Goal: Use online tool/utility: Utilize a website feature to perform a specific function

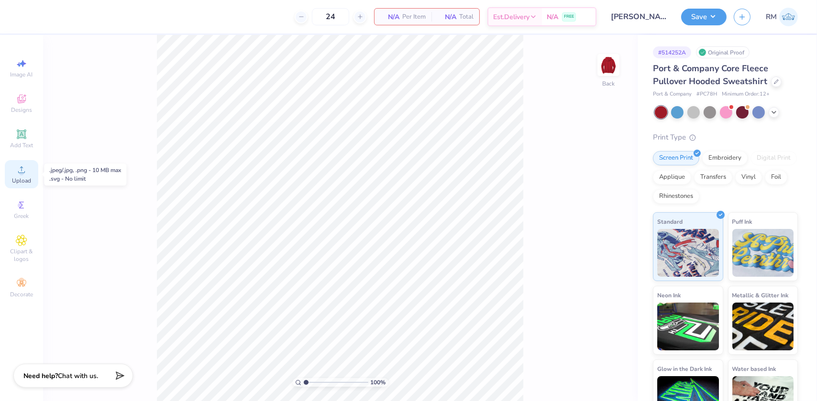
click at [17, 167] on icon at bounding box center [21, 169] width 11 height 11
click at [598, 72] on img at bounding box center [608, 65] width 38 height 38
click at [16, 172] on icon at bounding box center [21, 169] width 11 height 11
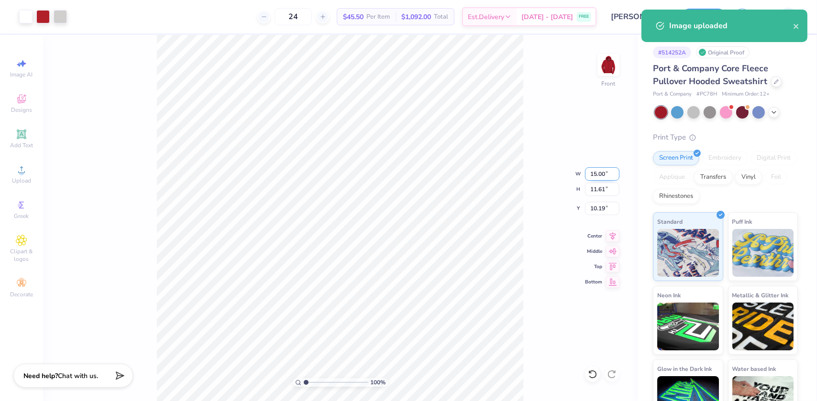
click at [598, 176] on input "15.00" at bounding box center [602, 173] width 34 height 13
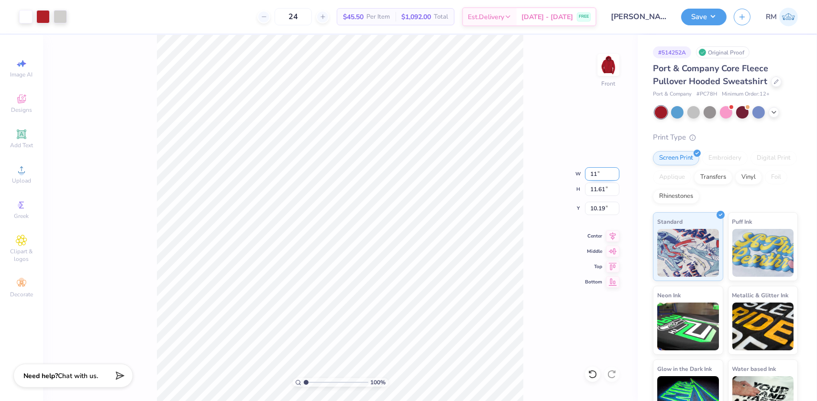
type input "11.00"
type input "8.52"
click at [595, 205] on input "11.74" at bounding box center [602, 208] width 34 height 13
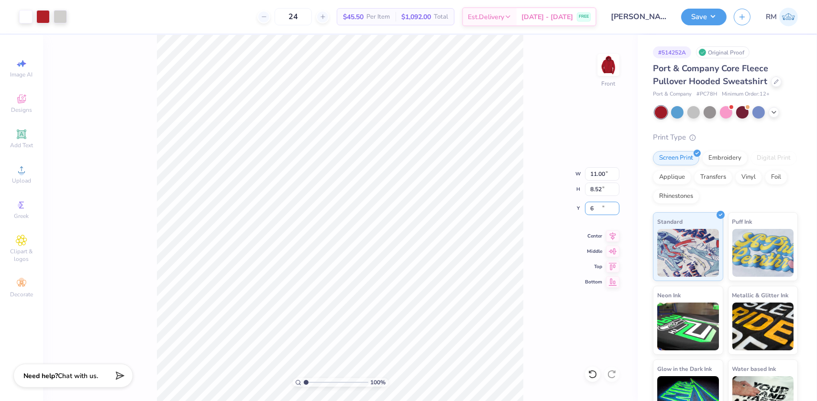
type input "6.00"
click at [612, 233] on icon at bounding box center [612, 234] width 13 height 11
click at [399, 163] on li "Copy" at bounding box center [410, 166] width 75 height 19
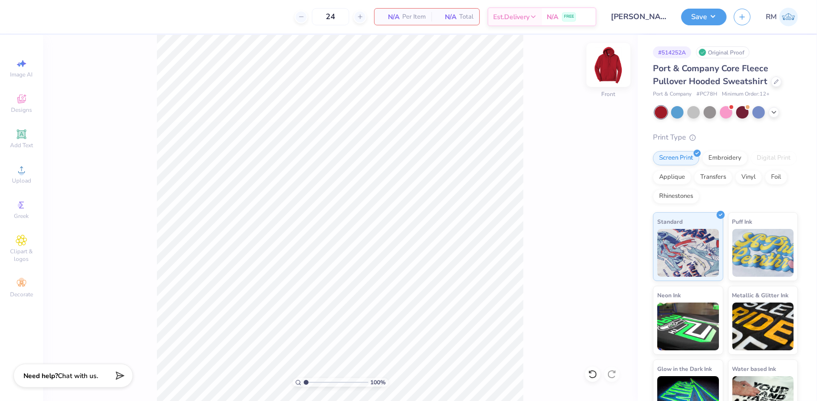
click at [612, 70] on img at bounding box center [608, 65] width 38 height 38
click at [307, 176] on li "Paste" at bounding box center [333, 185] width 75 height 19
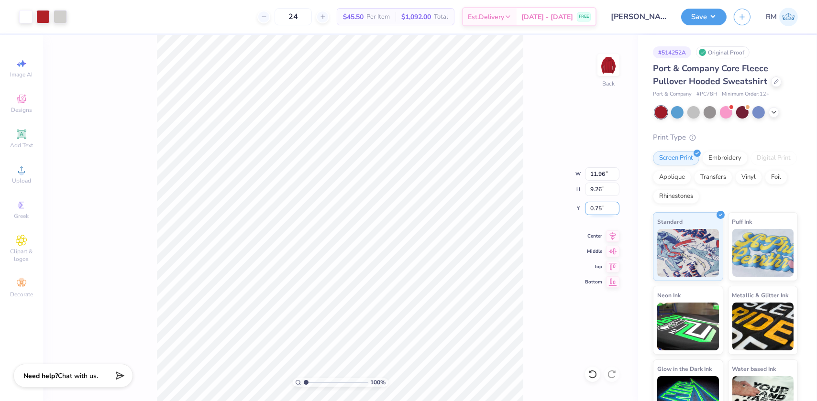
click at [594, 210] on input "0.75" at bounding box center [602, 208] width 34 height 13
type input "3.00"
click at [597, 170] on input "11.96" at bounding box center [602, 173] width 34 height 13
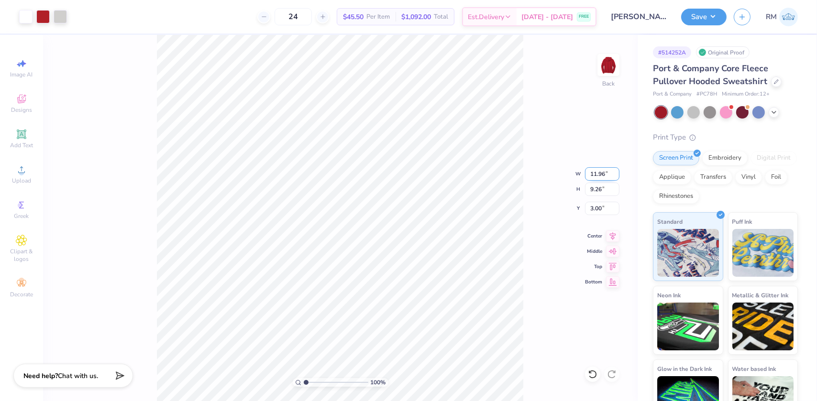
click at [597, 170] on input "11.96" at bounding box center [602, 173] width 34 height 13
type input "11.00"
type input "8.52"
click at [617, 239] on icon at bounding box center [612, 234] width 13 height 11
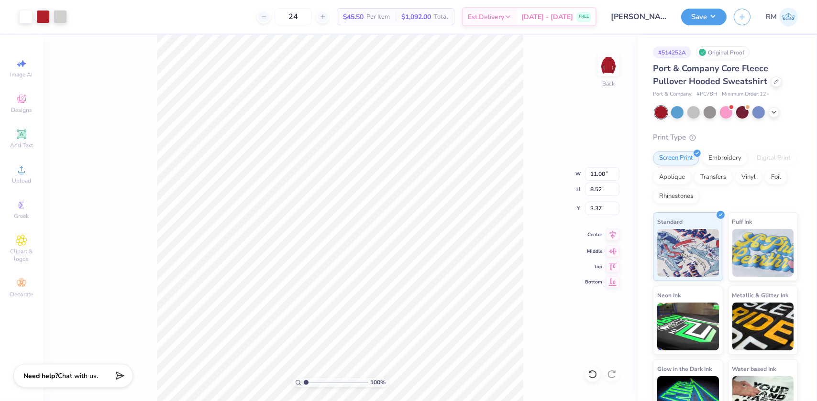
click at [611, 234] on icon at bounding box center [612, 234] width 13 height 11
click at [588, 205] on input "3.37" at bounding box center [602, 208] width 34 height 13
type input "3.00"
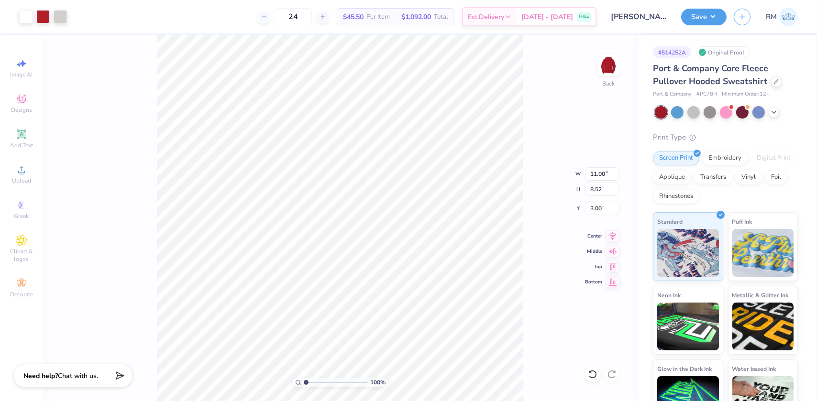
click at [535, 243] on div "100 % Back W 11.00 11.00 " H 8.52 8.52 " Y 3.00 3.00 " Center Middle Top Bottom" at bounding box center [340, 218] width 594 height 366
click at [99, 199] on div "100 % Back" at bounding box center [340, 218] width 594 height 366
click at [705, 16] on button "Save" at bounding box center [703, 15] width 45 height 17
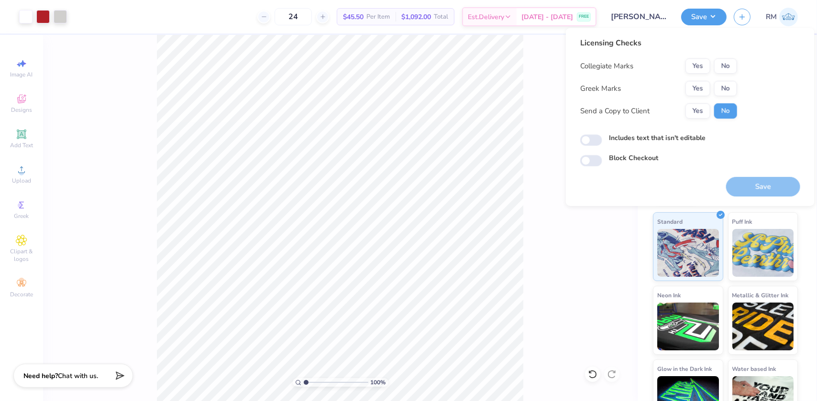
click at [697, 74] on div "Collegiate Marks Yes No Greek Marks Yes No Send a Copy to Client Yes No" at bounding box center [658, 88] width 157 height 60
click at [701, 85] on button "Yes" at bounding box center [697, 88] width 25 height 15
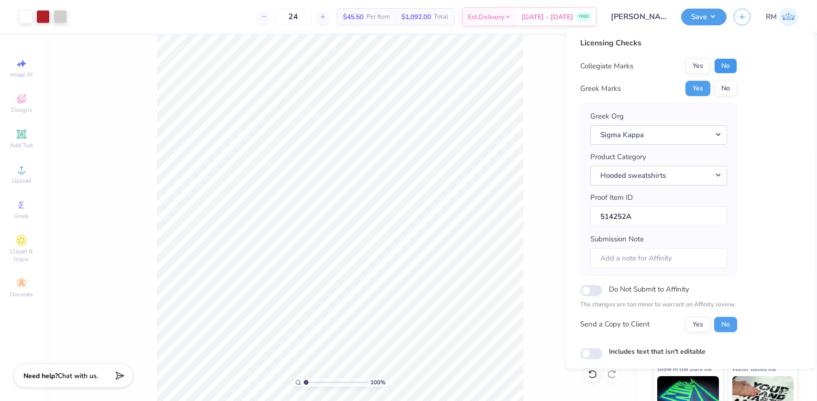
click at [723, 65] on button "No" at bounding box center [725, 65] width 23 height 15
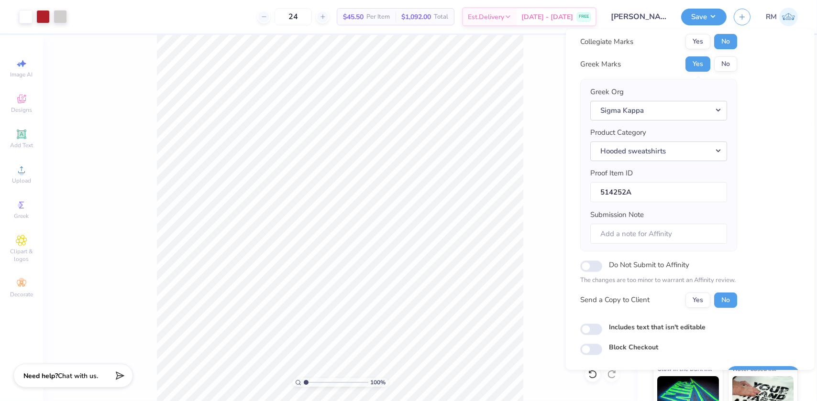
scroll to position [50, 0]
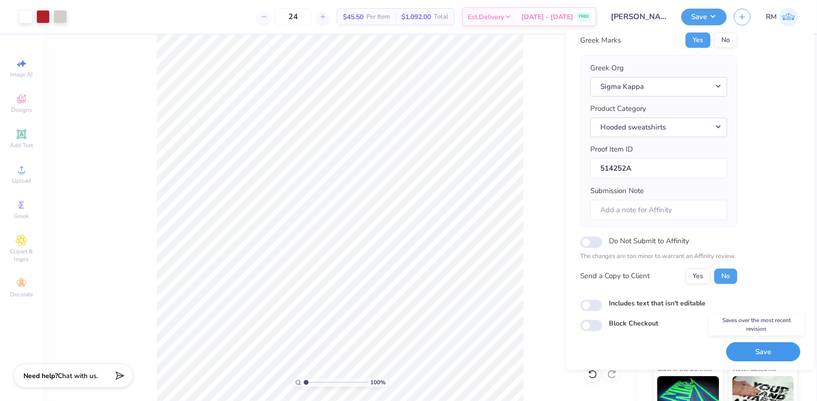
click at [769, 351] on button "Save" at bounding box center [763, 352] width 74 height 20
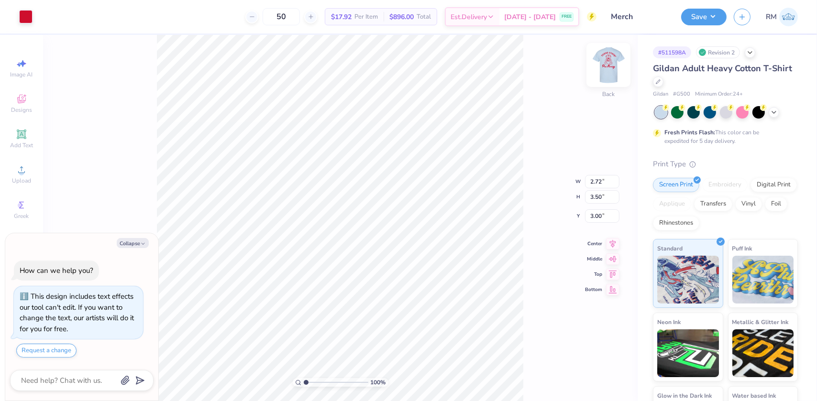
click at [603, 72] on img at bounding box center [608, 65] width 38 height 38
click at [608, 69] on img at bounding box center [608, 65] width 38 height 38
click at [702, 18] on button "Save" at bounding box center [703, 15] width 45 height 17
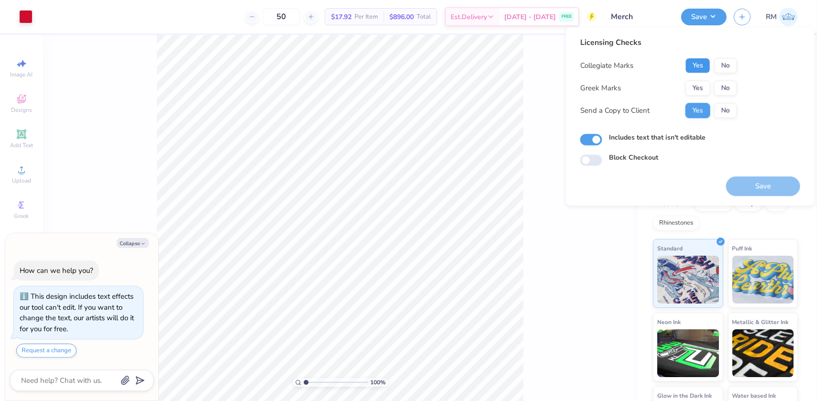
click at [695, 59] on button "Yes" at bounding box center [697, 65] width 25 height 15
click at [724, 88] on button "No" at bounding box center [725, 87] width 23 height 15
click at [767, 189] on button "Save" at bounding box center [763, 186] width 74 height 20
type textarea "x"
